Goal: Transaction & Acquisition: Purchase product/service

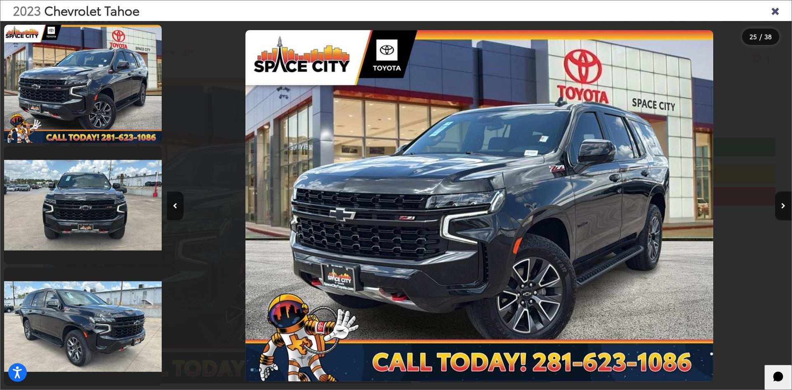
scroll to position [0, 14997]
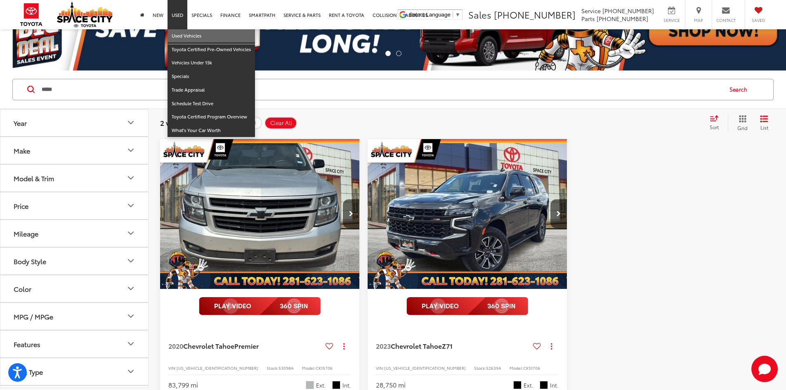
click at [186, 32] on link "Used Vehicles" at bounding box center [211, 36] width 87 height 14
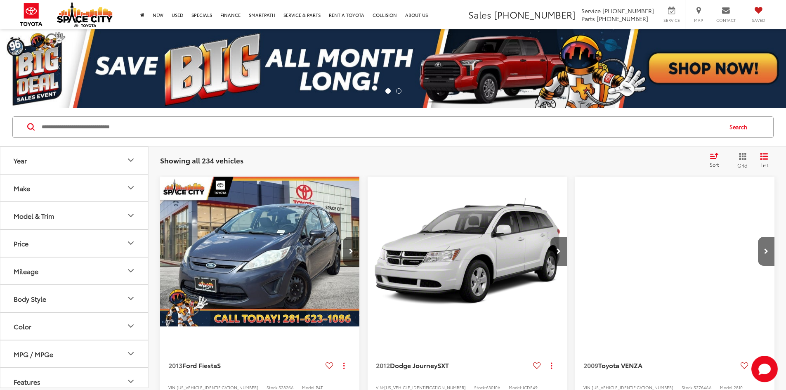
click at [182, 124] on input "Search by Make, Model, or Keyword" at bounding box center [381, 127] width 681 height 20
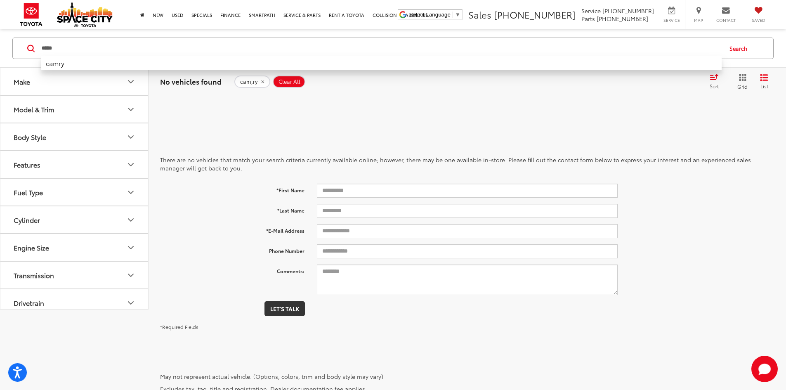
type input "*****"
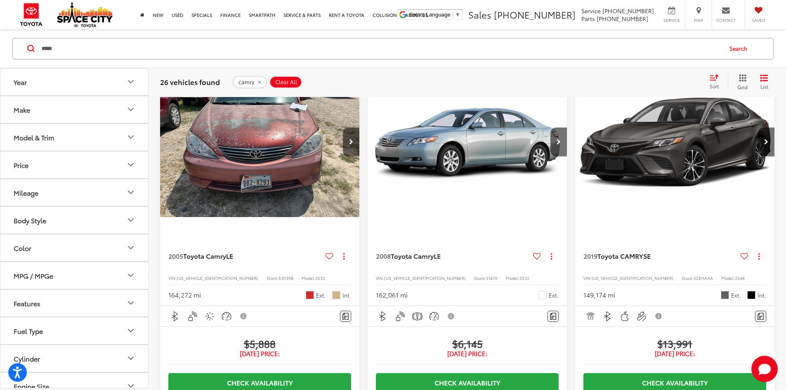
scroll to position [124, 0]
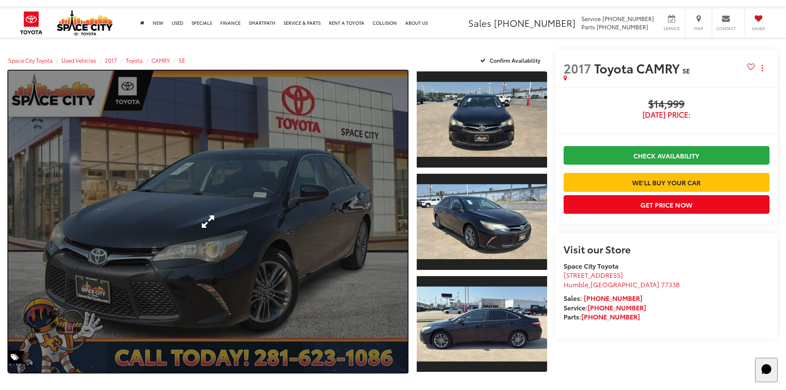
click at [337, 238] on link "Expand Photo 0" at bounding box center [207, 222] width 399 height 302
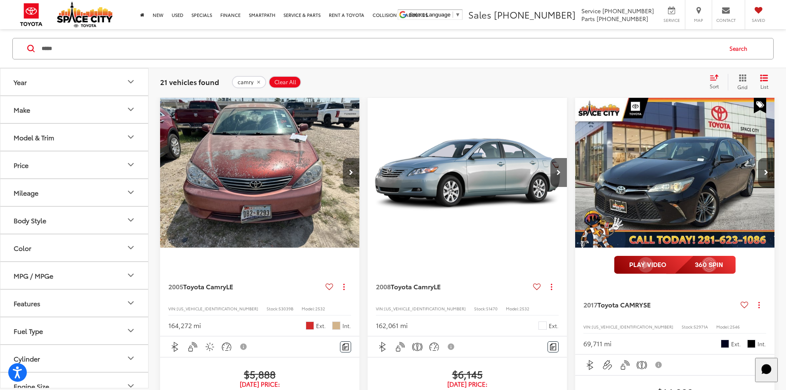
click at [343, 158] on button "Next image" at bounding box center [351, 172] width 17 height 29
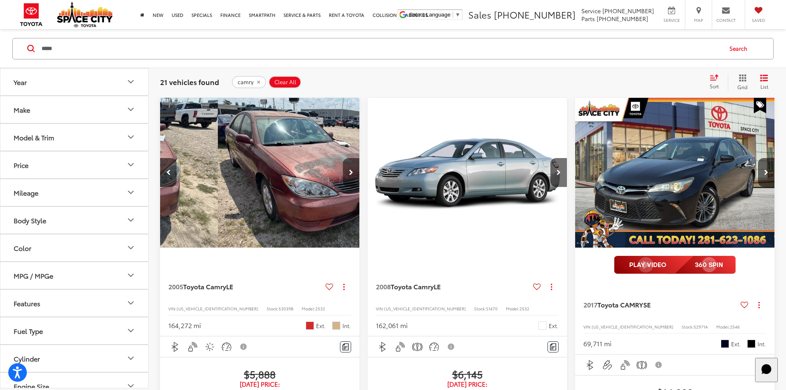
scroll to position [0, 149]
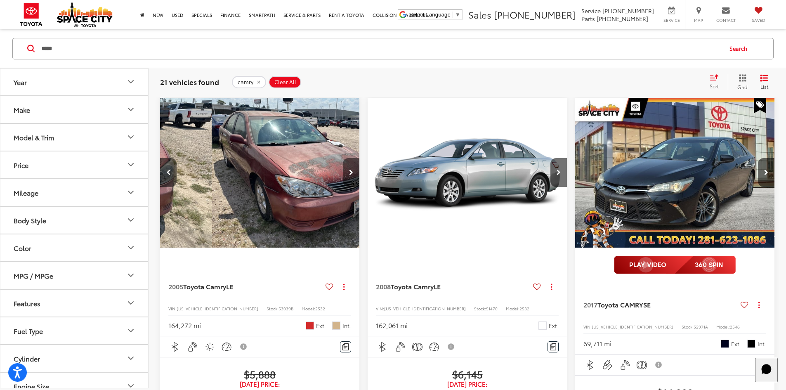
click at [343, 158] on button "Next image" at bounding box center [351, 172] width 17 height 29
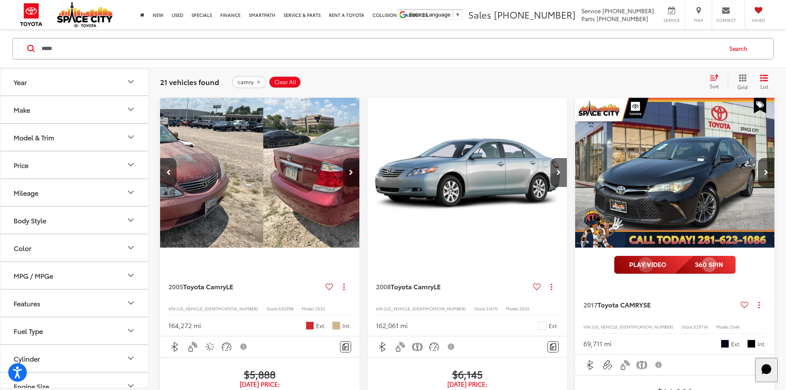
click at [343, 158] on button "Next image" at bounding box center [351, 172] width 17 height 29
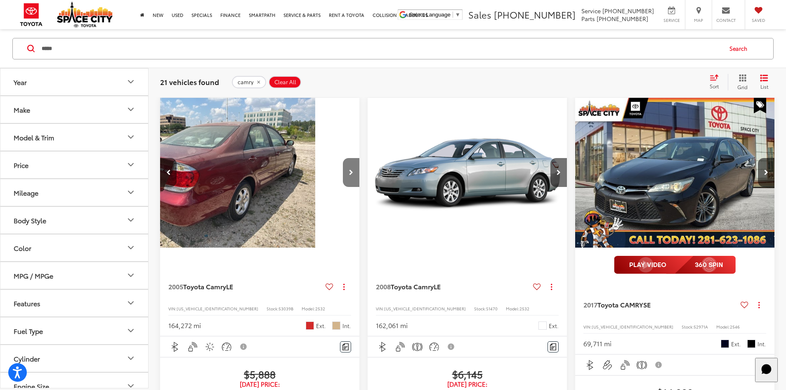
click at [343, 158] on button "Next image" at bounding box center [351, 172] width 17 height 29
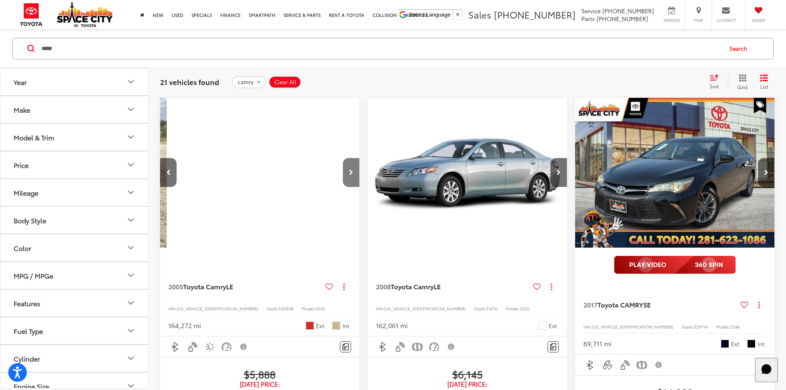
click at [343, 158] on button "Next image" at bounding box center [351, 172] width 17 height 29
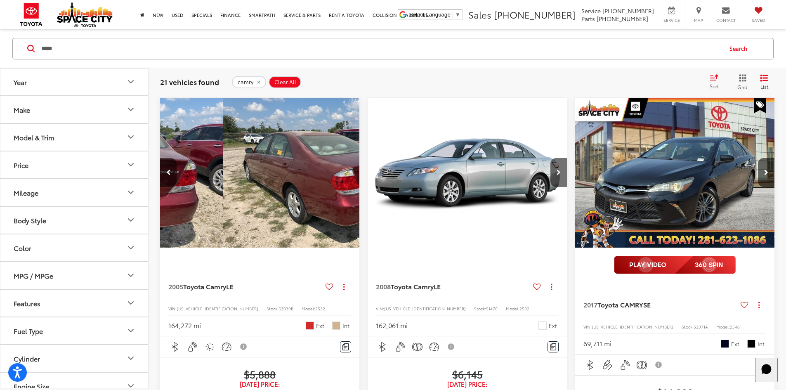
scroll to position [0, 743]
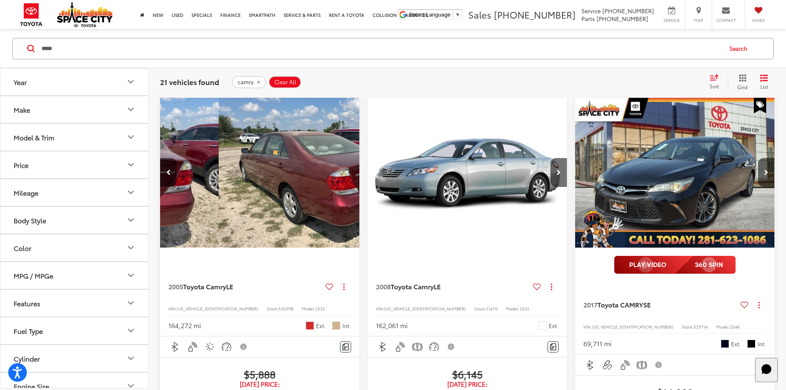
click at [419, 154] on div "View More" at bounding box center [519, 173] width 201 height 151
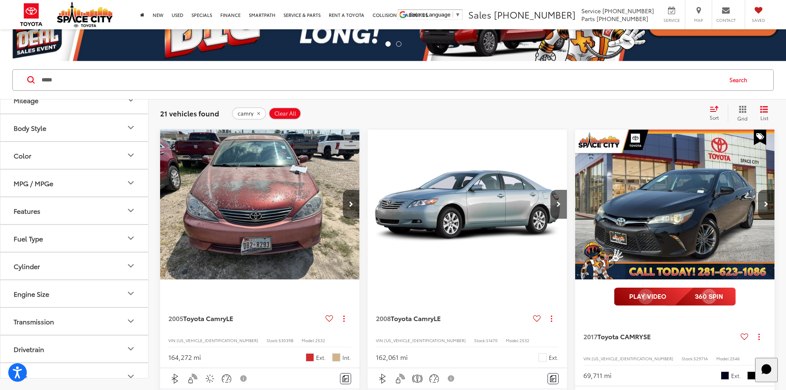
scroll to position [38, 0]
